Goal: Check status: Check status

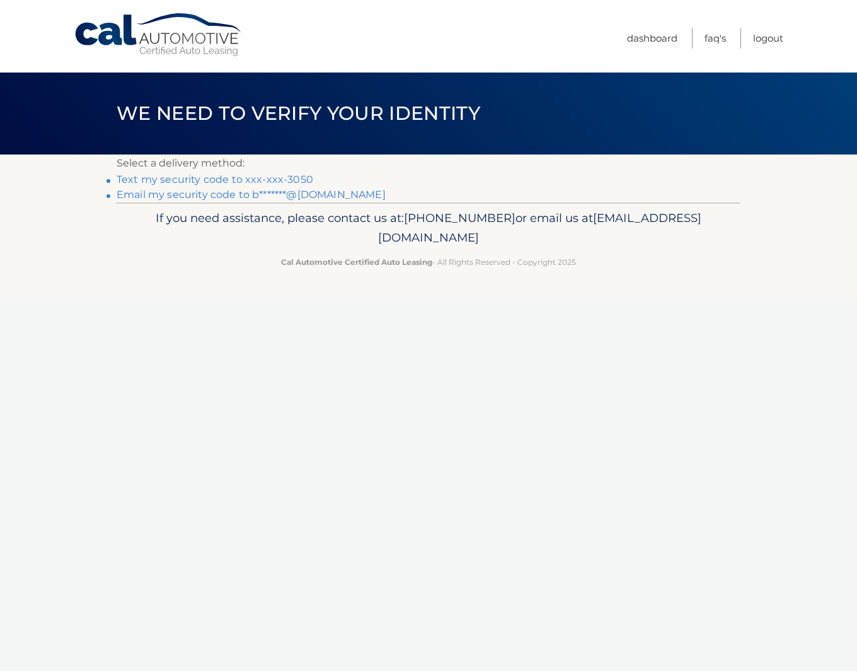
click at [300, 182] on link "Text my security code to xxx-xxx-3050" at bounding box center [215, 179] width 197 height 12
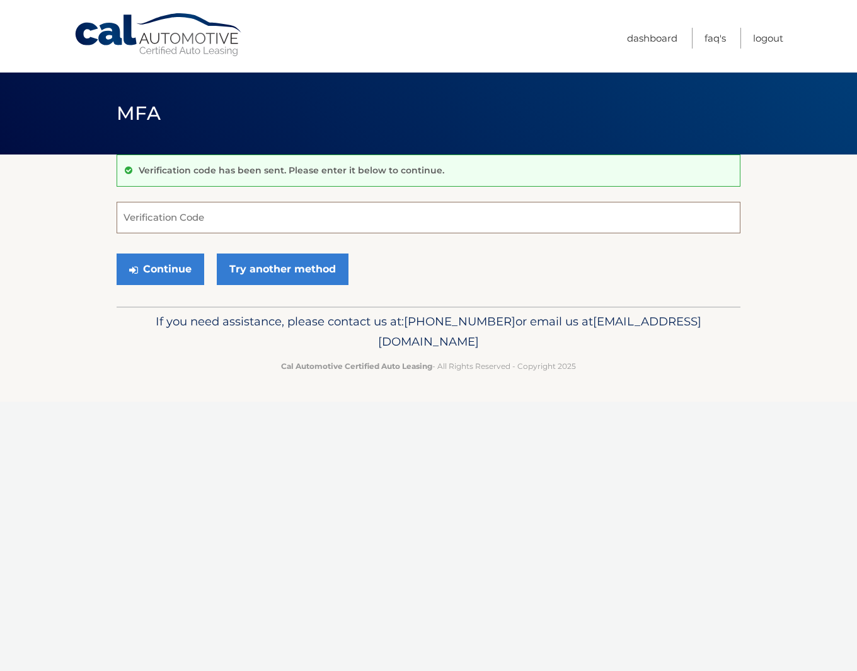
click at [237, 212] on input "Verification Code" at bounding box center [429, 218] width 624 height 32
type input "002241"
click at [65, 264] on section "Verification code has been sent. Please enter it below to continue. 002241 Veri…" at bounding box center [428, 230] width 857 height 152
click at [172, 264] on button "Continue" at bounding box center [161, 269] width 88 height 32
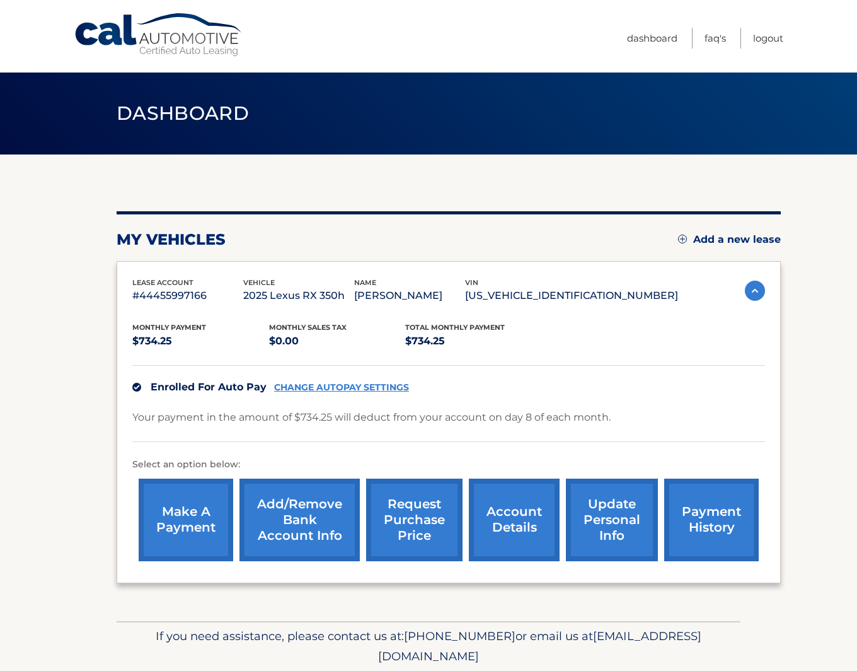
click at [664, 538] on link "payment history" at bounding box center [711, 519] width 95 height 83
